Goal: Task Accomplishment & Management: Use online tool/utility

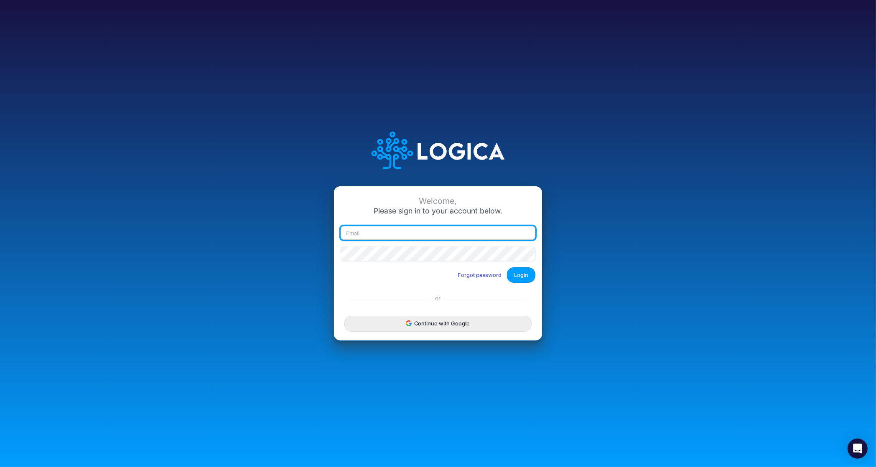
click at [439, 235] on input "email" at bounding box center [438, 233] width 195 height 14
type input "[PERSON_NAME][EMAIL_ADDRESS][DOMAIN_NAME]"
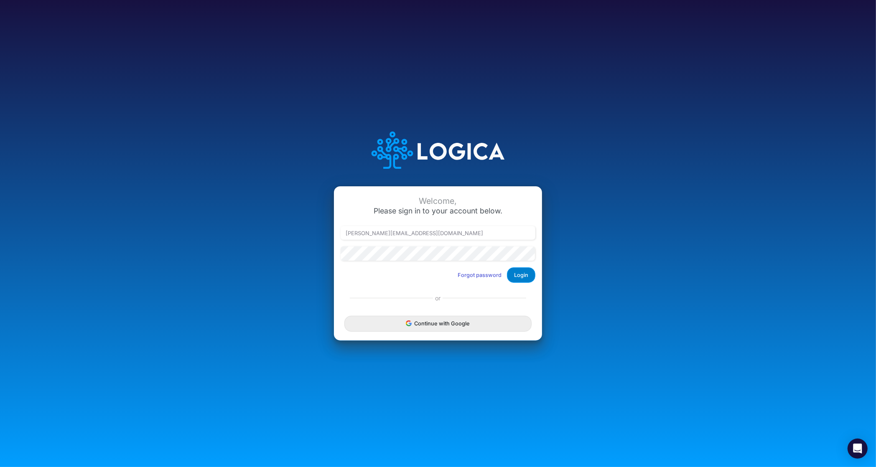
click at [523, 271] on button "Login" at bounding box center [521, 275] width 28 height 15
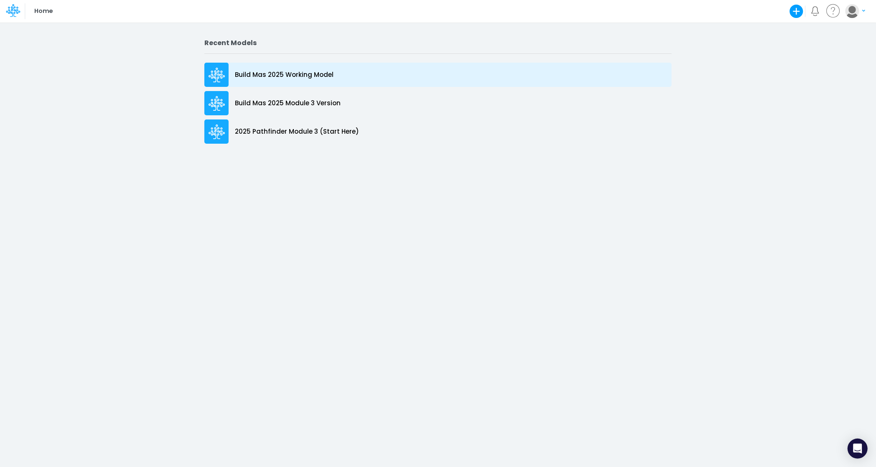
click at [250, 77] on p "Build Mas 2025 Working Model" at bounding box center [284, 75] width 99 height 10
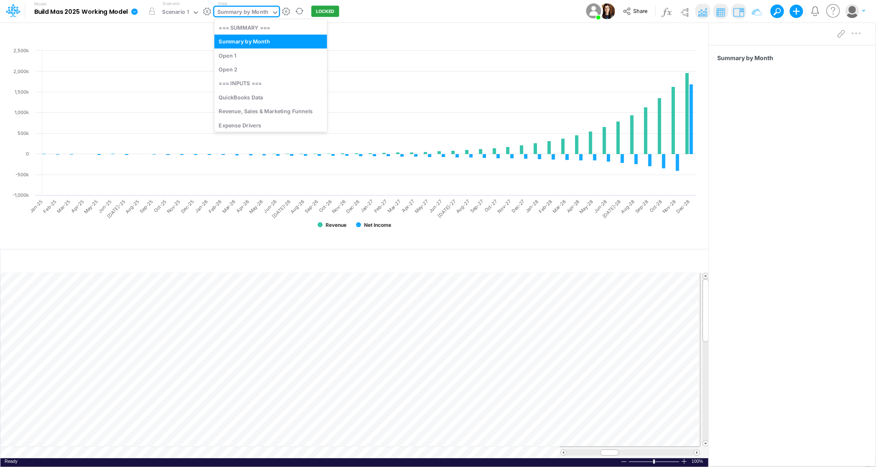
click at [276, 11] on icon at bounding box center [275, 13] width 8 height 8
click at [267, 110] on div "Revenue, Sales & Marketing Funnels" at bounding box center [270, 112] width 113 height 14
